Goal: Information Seeking & Learning: Check status

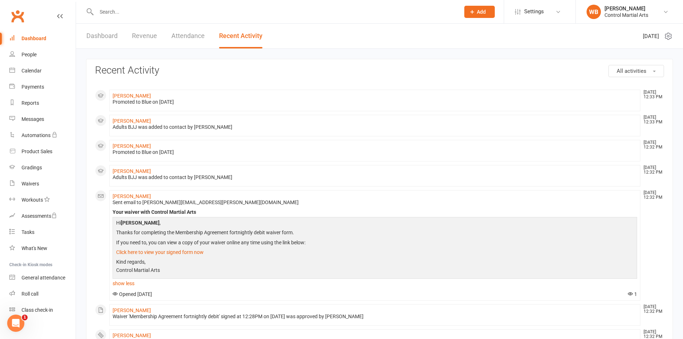
click at [129, 39] on div "Dashboard Revenue Attendance Recent Activity" at bounding box center [174, 36] width 197 height 25
click at [138, 37] on link "Revenue" at bounding box center [144, 36] width 25 height 25
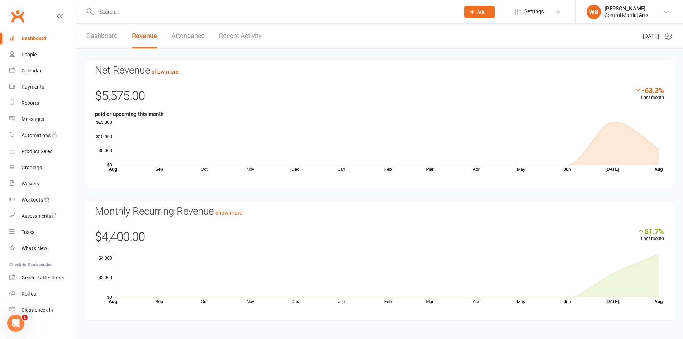
click at [178, 72] on link "show more" at bounding box center [165, 71] width 27 height 6
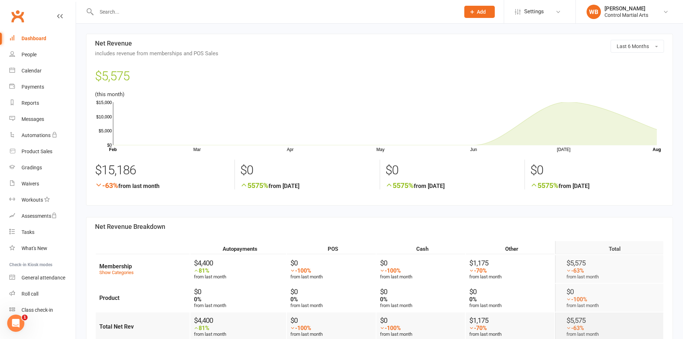
click at [30, 16] on div "Clubworx" at bounding box center [38, 20] width 76 height 27
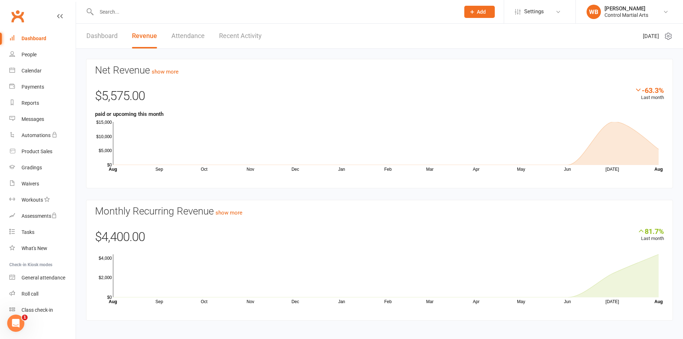
click at [654, 53] on div "Net Revenue show more -63.3% Last month $5,575.00 paid or upcoming this month S…" at bounding box center [379, 190] width 607 height 283
drag, startPoint x: 639, startPoint y: 86, endPoint x: 674, endPoint y: 90, distance: 34.6
click at [674, 90] on div "Net Revenue show more -63.3% Last month $5,575.00 paid or upcoming this month S…" at bounding box center [379, 195] width 597 height 273
click at [254, 33] on link "Recent Activity" at bounding box center [240, 36] width 43 height 25
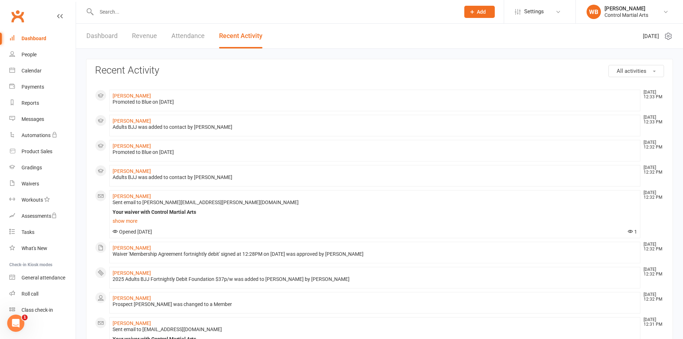
click at [109, 29] on link "Dashboard" at bounding box center [101, 36] width 31 height 25
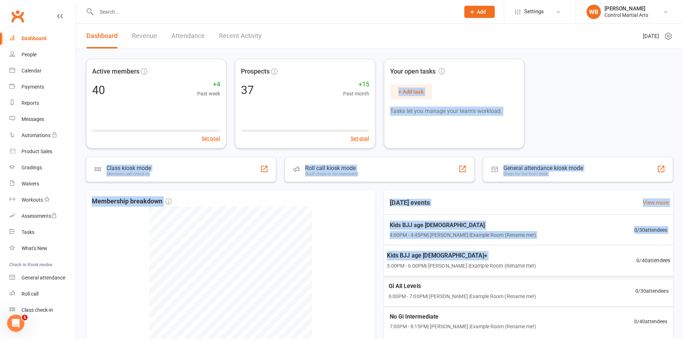
drag, startPoint x: 532, startPoint y: 54, endPoint x: 389, endPoint y: 261, distance: 251.3
click at [390, 266] on div "Active members 40 +4 Past week Set goal Prospects 37 +15 Past month Set goal Yo…" at bounding box center [379, 220] width 607 height 343
click at [382, 257] on div "Membership breakdown 2 Active cancelling 38 Active [DATE] events View more Kids…" at bounding box center [379, 282] width 587 height 185
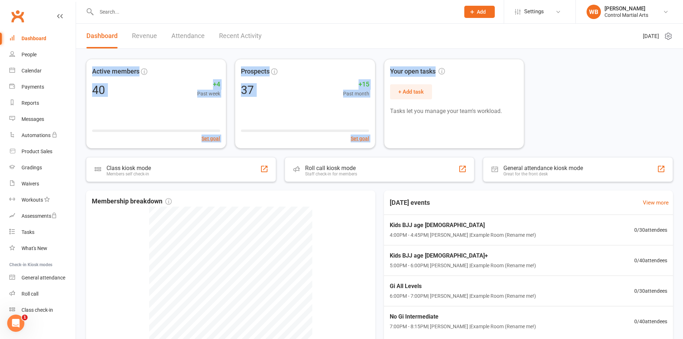
drag, startPoint x: 535, startPoint y: 53, endPoint x: 83, endPoint y: 63, distance: 451.6
click at [83, 63] on div "Active members 40 +4 Past week Set goal Prospects 37 +15 Past month Set goal Yo…" at bounding box center [379, 220] width 607 height 343
click at [82, 60] on div "Active members 40 +4 Past week Set goal Prospects 37 +15 Past month Set goal Yo…" at bounding box center [379, 220] width 607 height 343
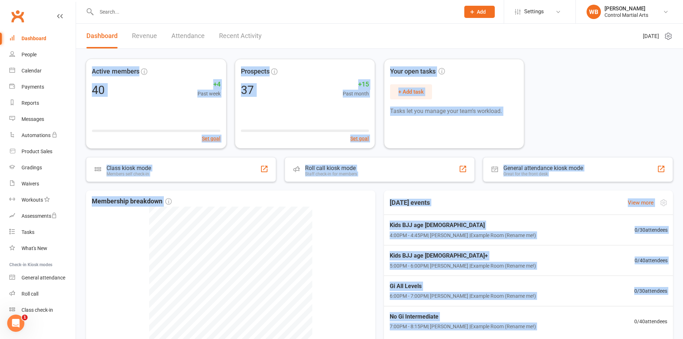
scroll to position [74, 0]
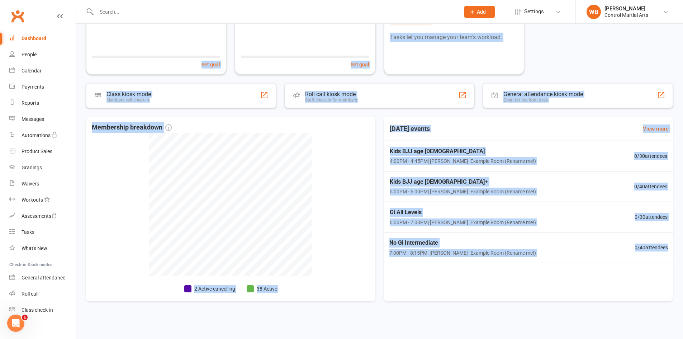
drag, startPoint x: 85, startPoint y: 54, endPoint x: 580, endPoint y: 315, distance: 559.9
click at [583, 317] on div "Active members 40 +4 Past week Set goal Prospects 37 +15 Past month Set goal Yo…" at bounding box center [379, 146] width 607 height 343
click at [579, 314] on div "Active members 40 +4 Past week Set goal Prospects 37 +15 Past month Set goal Yo…" at bounding box center [379, 146] width 607 height 343
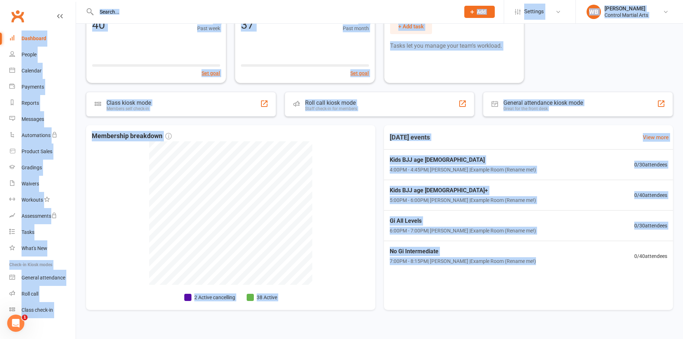
scroll to position [0, 0]
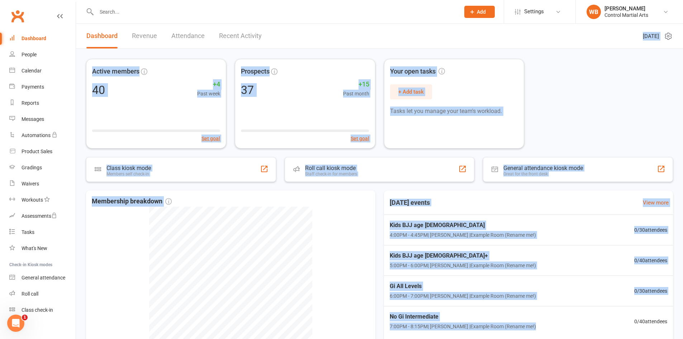
drag, startPoint x: 573, startPoint y: 310, endPoint x: 282, endPoint y: 34, distance: 400.5
click at [285, 35] on div "Dashboard Revenue Attendance Recent Activity [DATE] Active members 40 +4 Past w…" at bounding box center [379, 213] width 607 height 378
click at [266, 53] on div "Active members 40 +4 Past week Set goal Prospects 37 +15 Past month Set goal Yo…" at bounding box center [379, 220] width 607 height 343
